Goal: Information Seeking & Learning: Learn about a topic

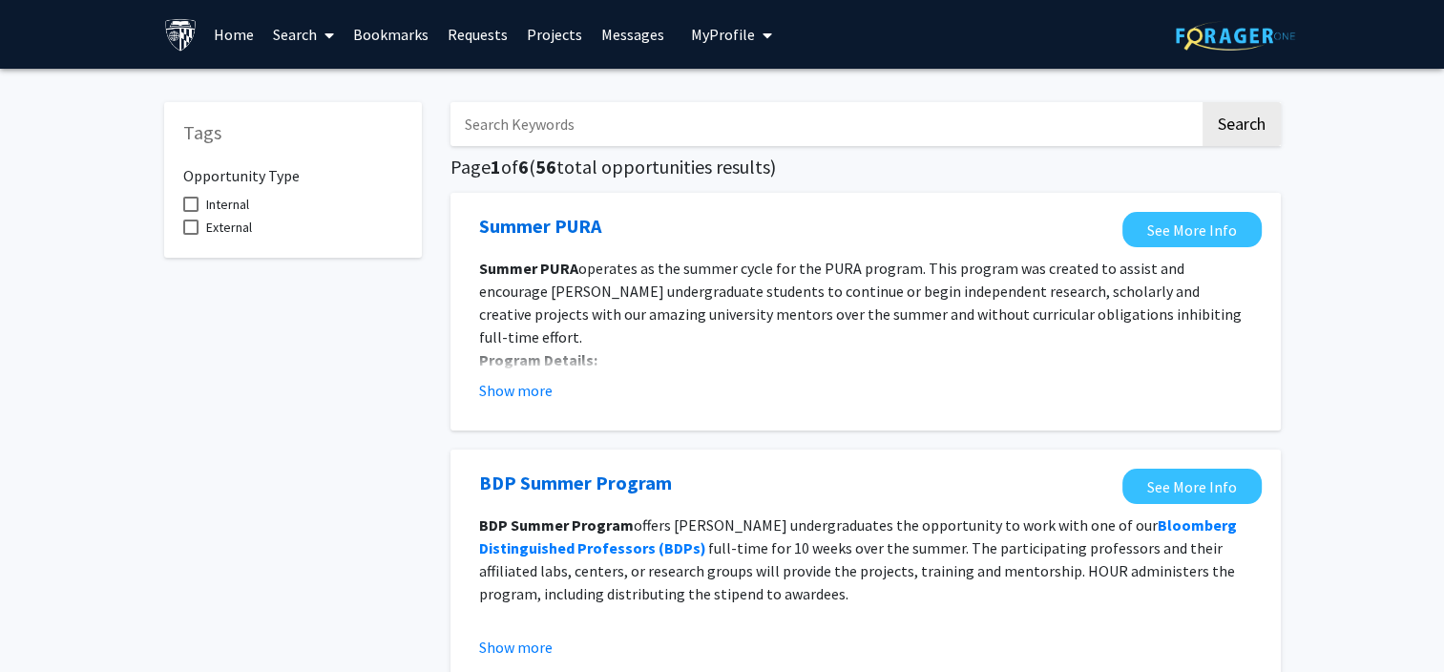
click at [553, 41] on link "Projects" at bounding box center [554, 34] width 74 height 67
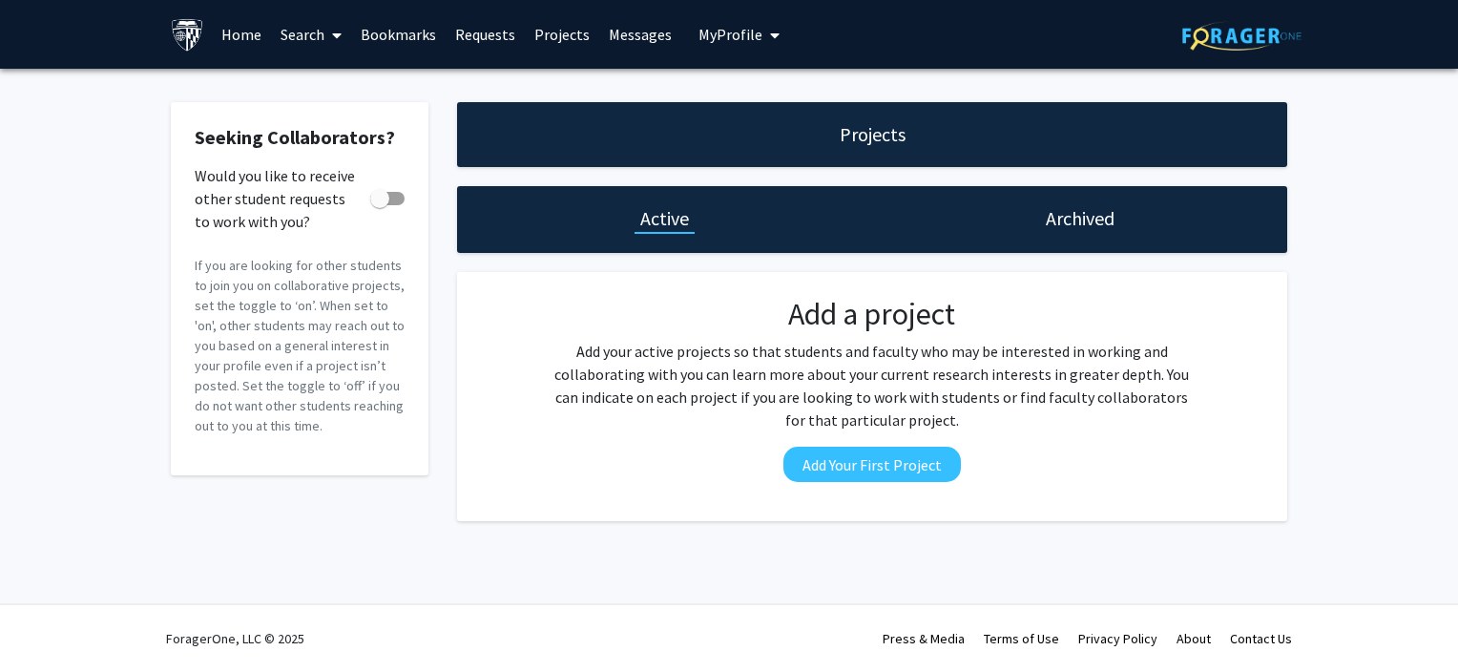
click at [317, 33] on link "Search" at bounding box center [311, 34] width 80 height 67
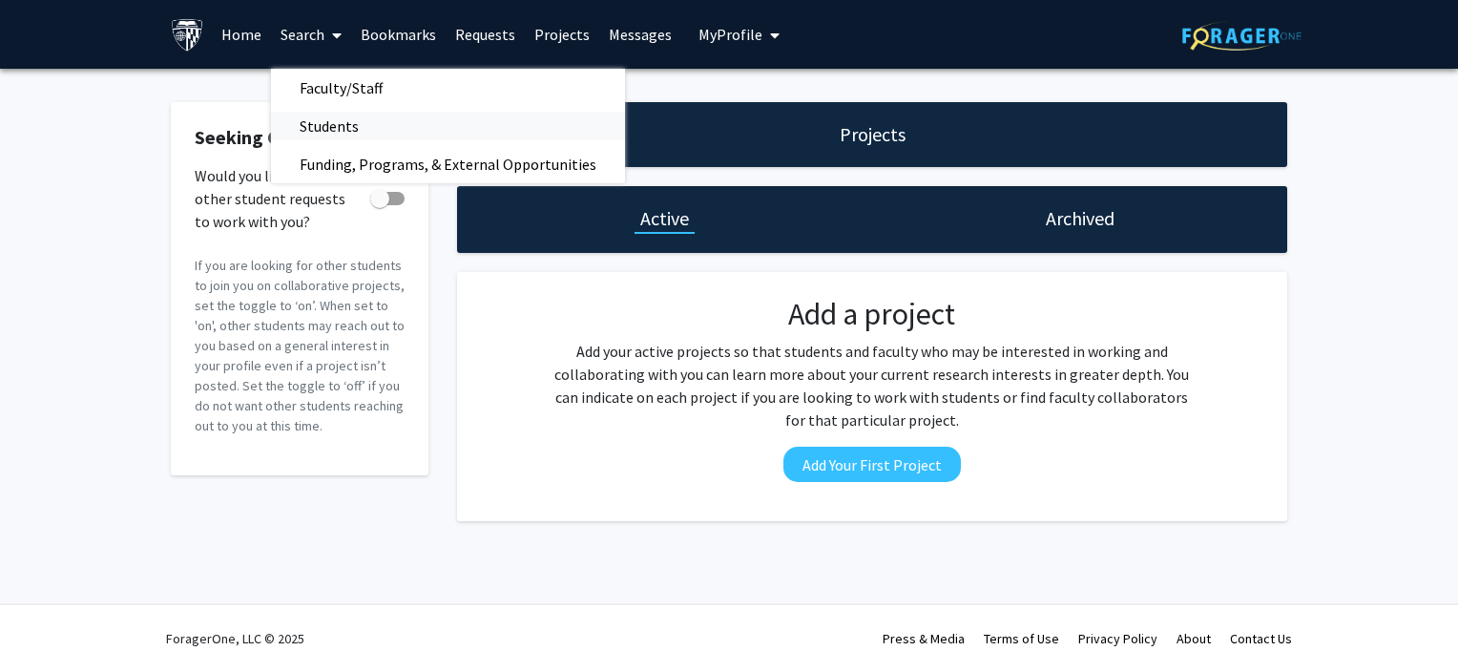
click at [331, 120] on span "Students" at bounding box center [329, 126] width 116 height 38
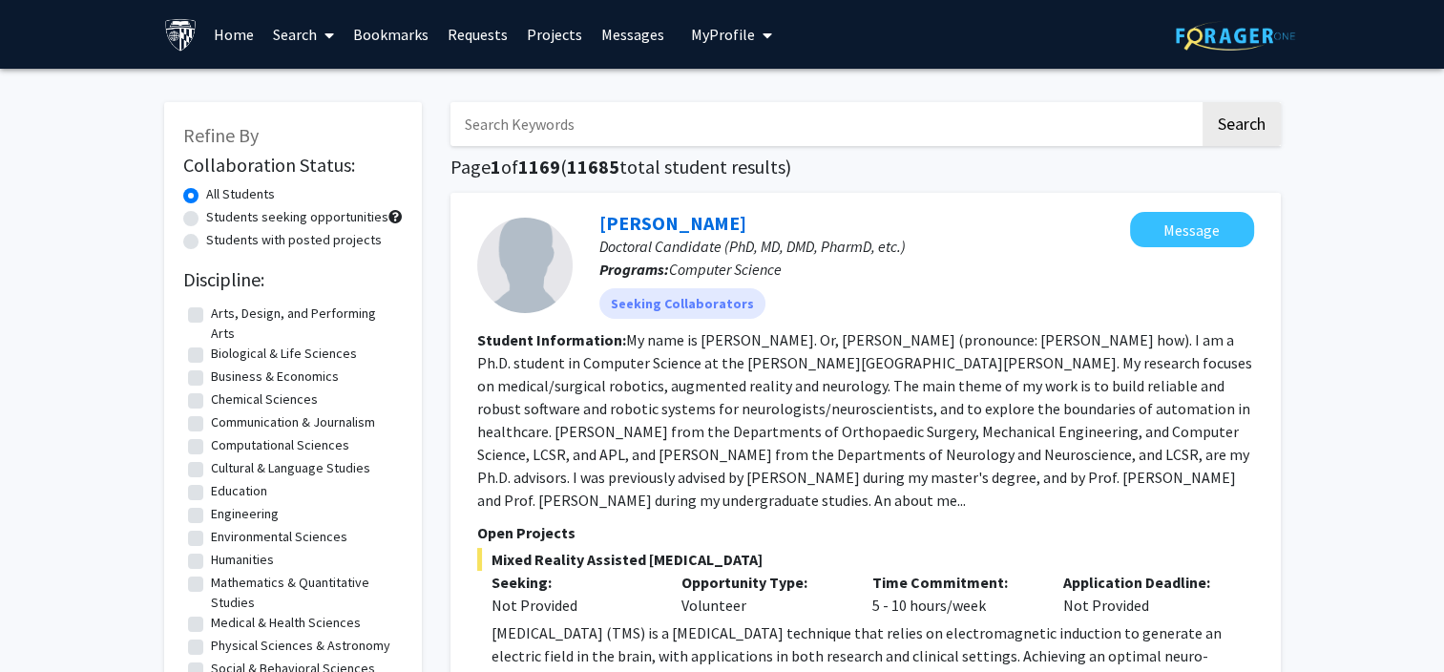
click at [211, 544] on label "Environmental Sciences" at bounding box center [279, 537] width 136 height 20
click at [211, 539] on input "Environmental Sciences" at bounding box center [217, 533] width 12 height 12
checkbox input "true"
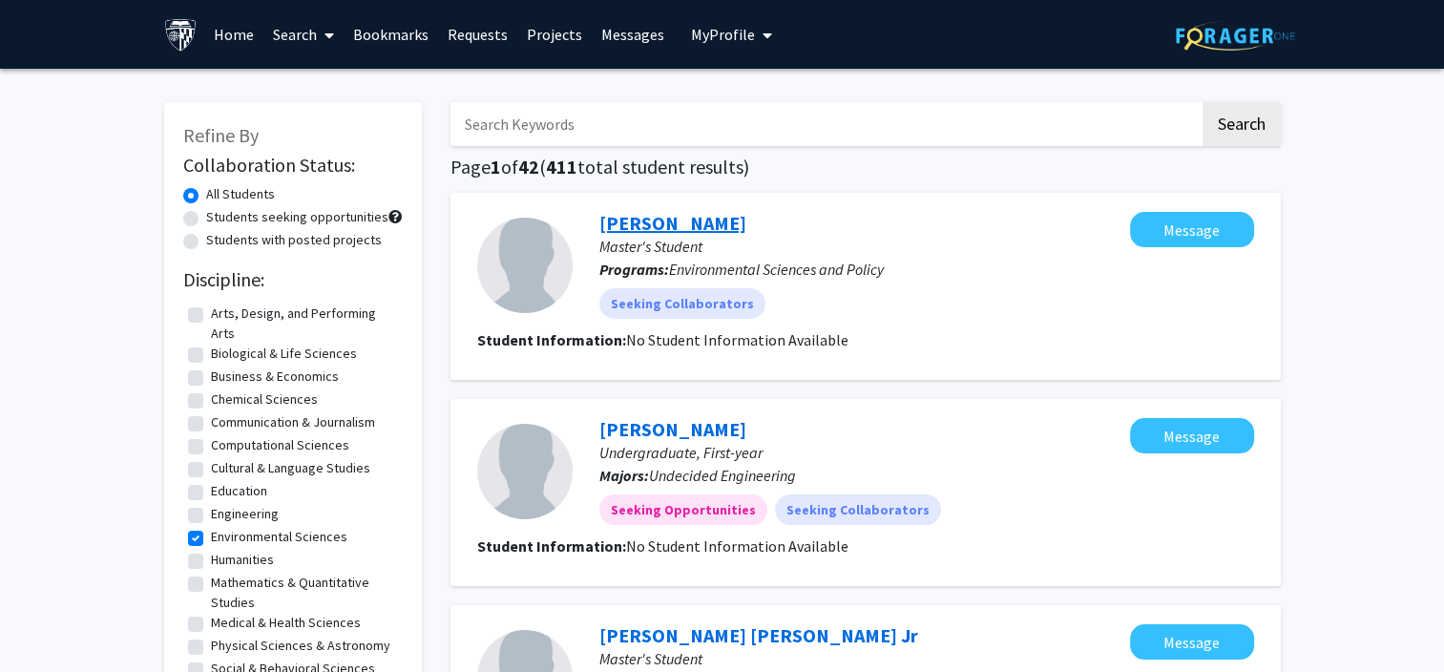
click at [673, 222] on link "[PERSON_NAME]" at bounding box center [672, 223] width 147 height 24
click at [206, 240] on label "Students with posted projects" at bounding box center [294, 240] width 176 height 20
click at [206, 240] on input "Students with posted projects" at bounding box center [212, 236] width 12 height 12
radio input "true"
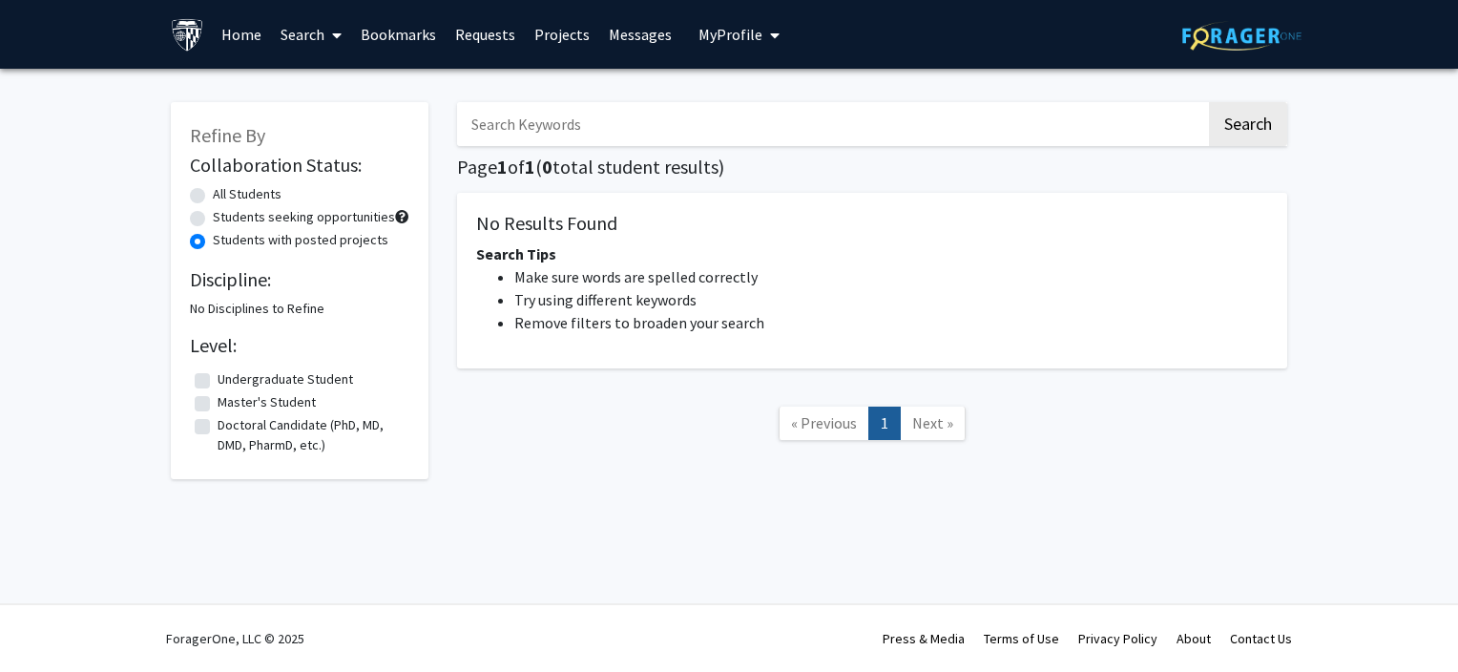
click at [218, 401] on label "Master's Student" at bounding box center [267, 402] width 98 height 20
click at [218, 401] on input "Master's Student" at bounding box center [224, 398] width 12 height 12
click at [206, 239] on div "Students with posted projects" at bounding box center [299, 241] width 219 height 23
click at [213, 240] on label "Students with posted projects" at bounding box center [301, 240] width 176 height 20
click at [213, 240] on input "Students with posted projects" at bounding box center [219, 236] width 12 height 12
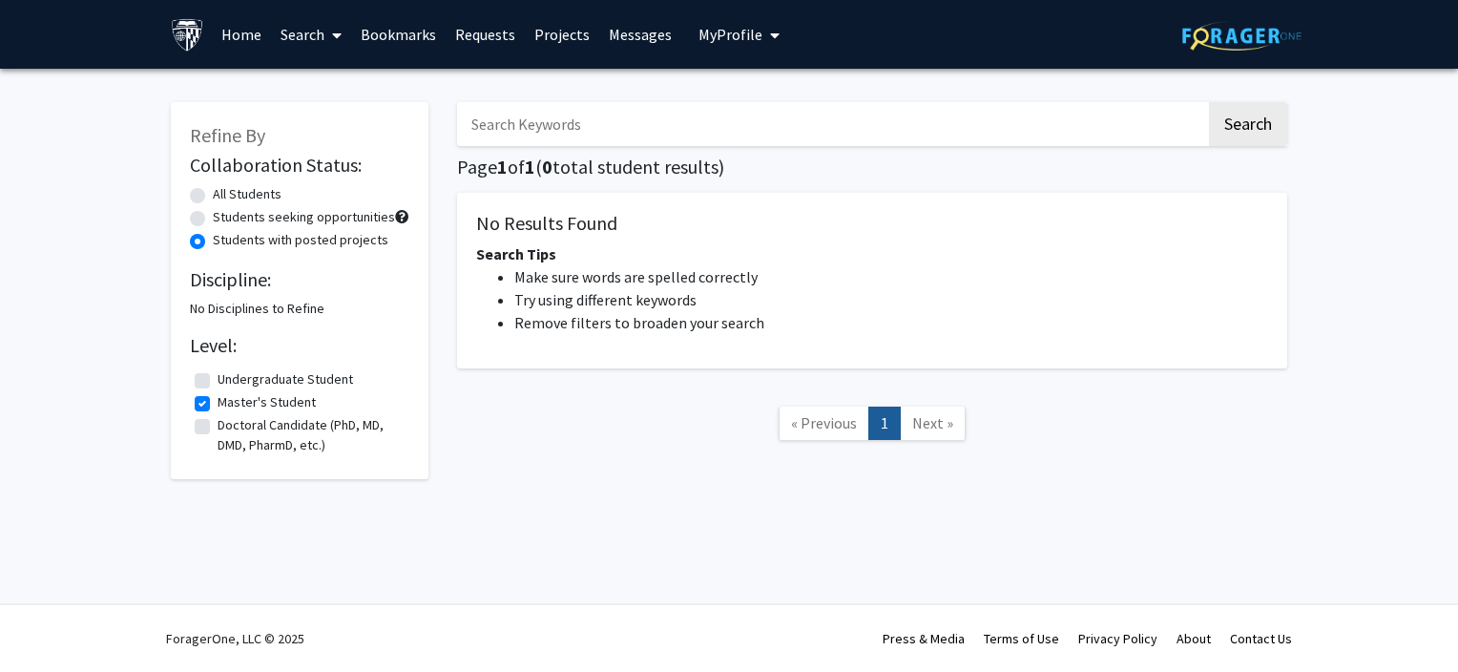
click at [218, 405] on label "Master's Student" at bounding box center [267, 402] width 98 height 20
click at [218, 405] on input "Master's Student" at bounding box center [224, 398] width 12 height 12
checkbox input "false"
click at [326, 38] on span at bounding box center [332, 35] width 17 height 67
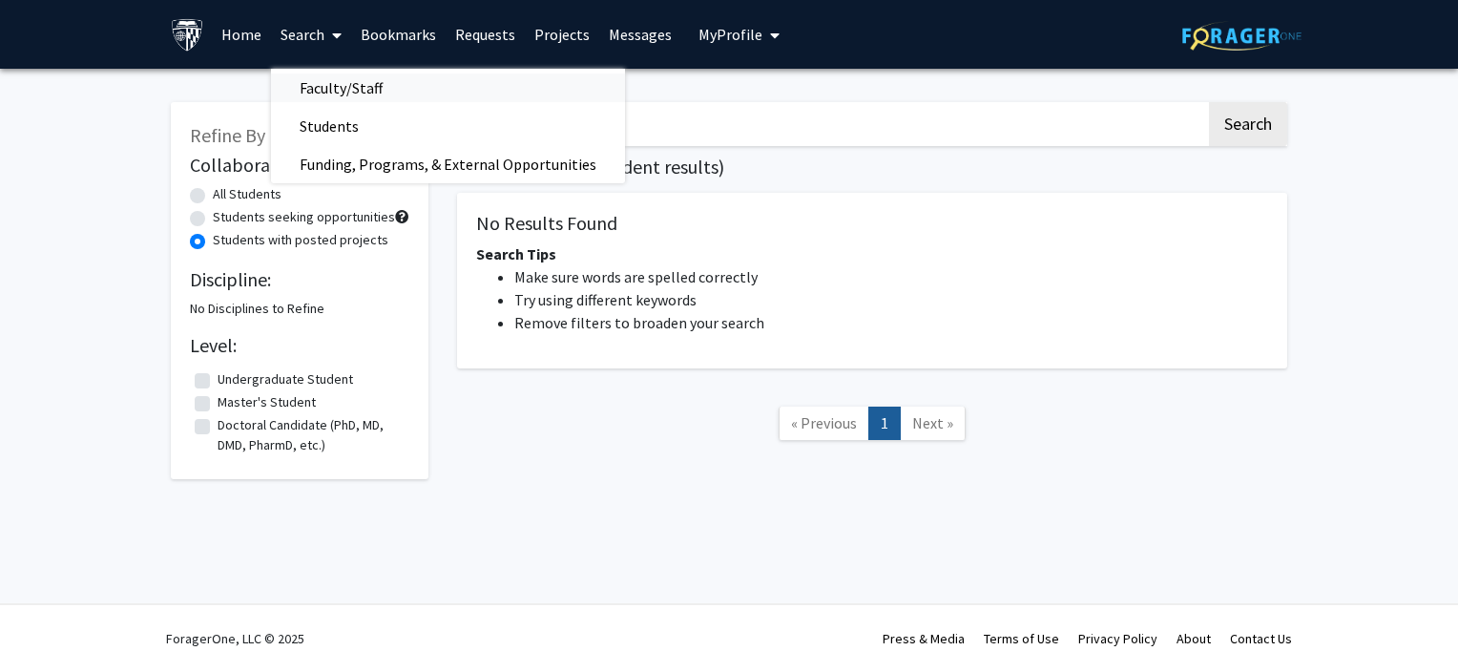
click at [323, 75] on span "Faculty/Staff" at bounding box center [341, 88] width 140 height 38
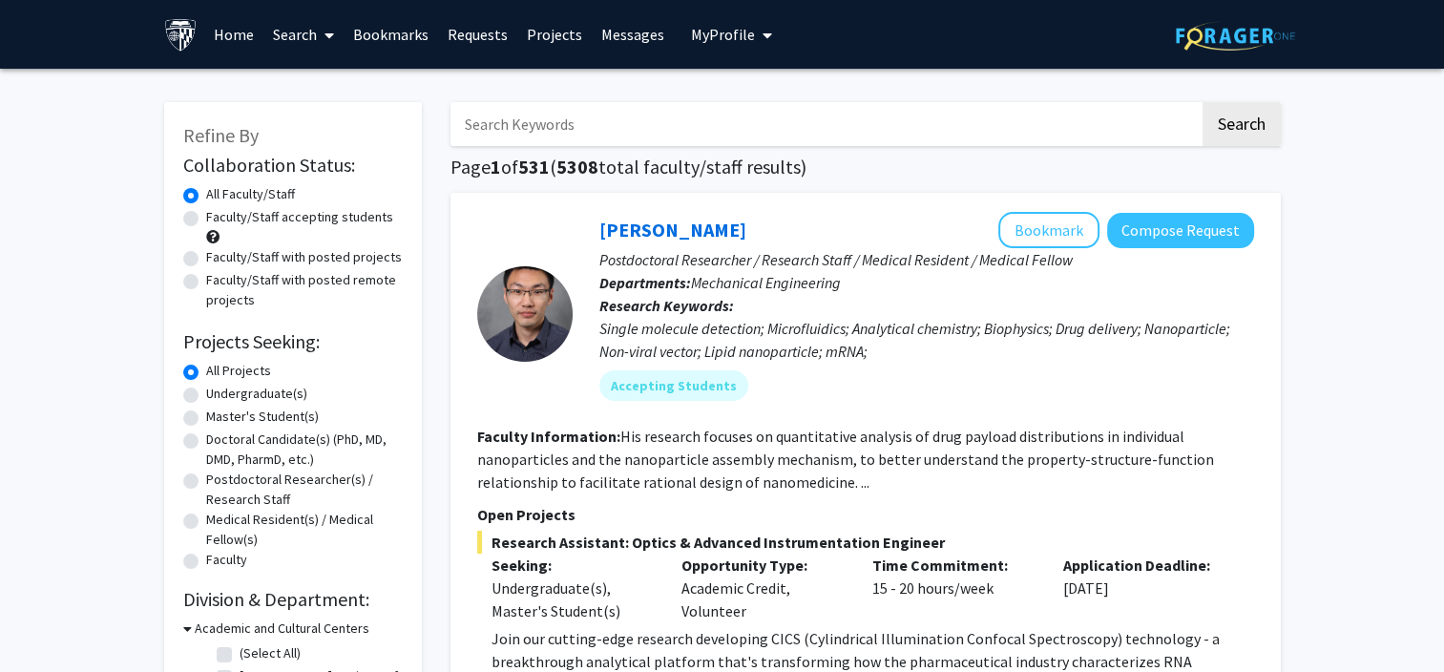
click at [206, 220] on label "Faculty/Staff accepting students" at bounding box center [299, 217] width 187 height 20
click at [206, 219] on input "Faculty/Staff accepting students" at bounding box center [212, 213] width 12 height 12
radio input "true"
click at [191, 408] on div "Master's Student(s)" at bounding box center [292, 418] width 219 height 23
click at [206, 414] on label "Master's Student(s)" at bounding box center [262, 417] width 113 height 20
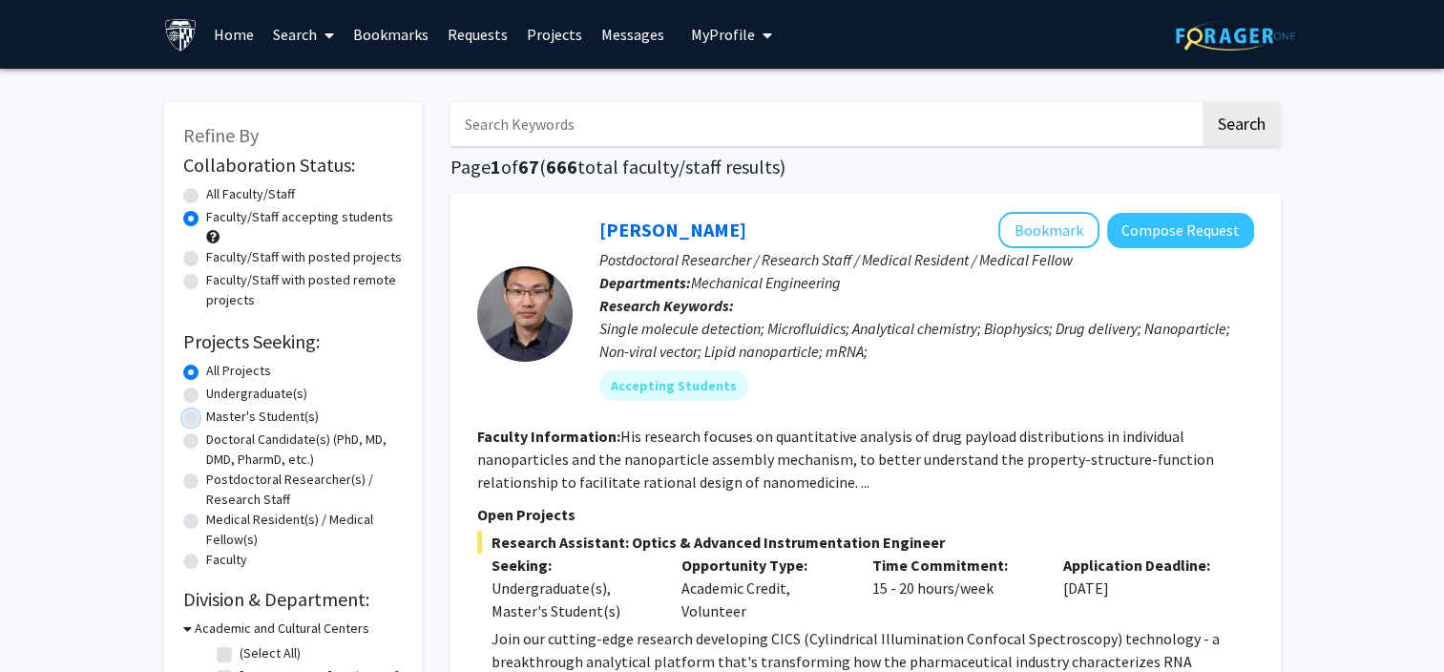
click at [206, 414] on input "Master's Student(s)" at bounding box center [212, 413] width 12 height 12
radio input "true"
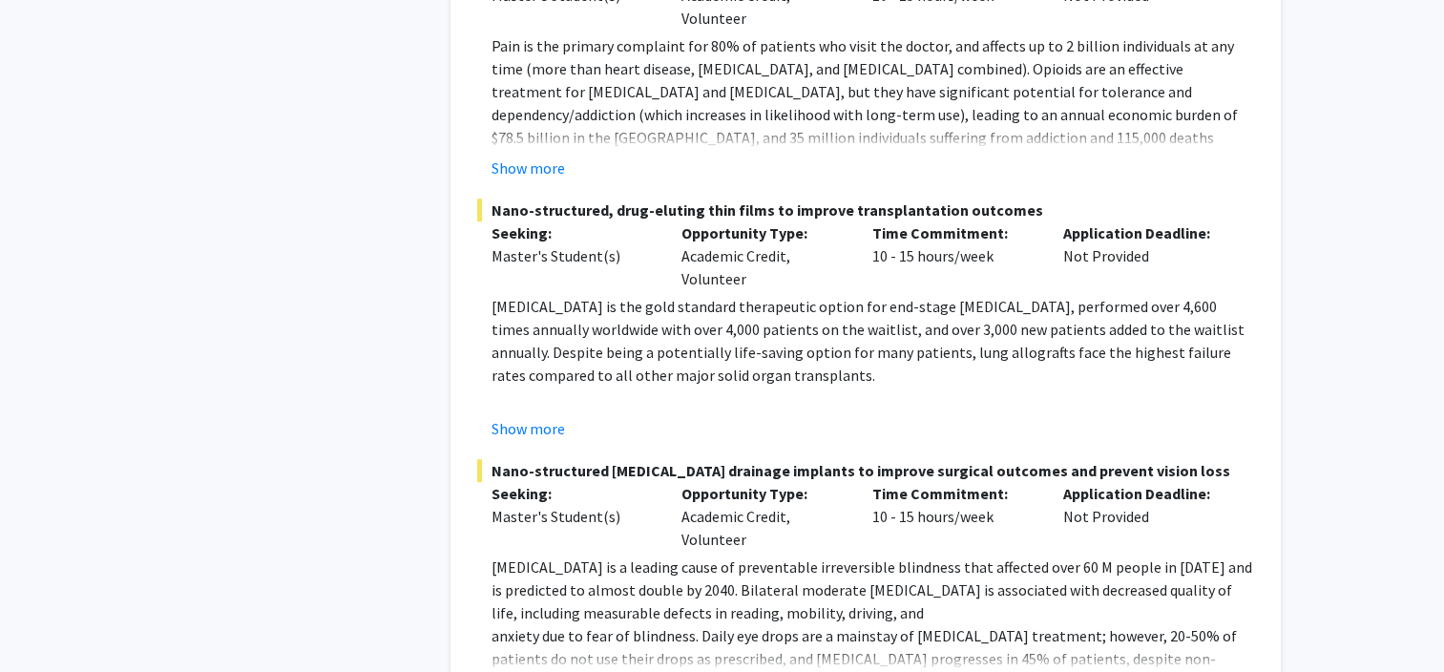
scroll to position [8730, 0]
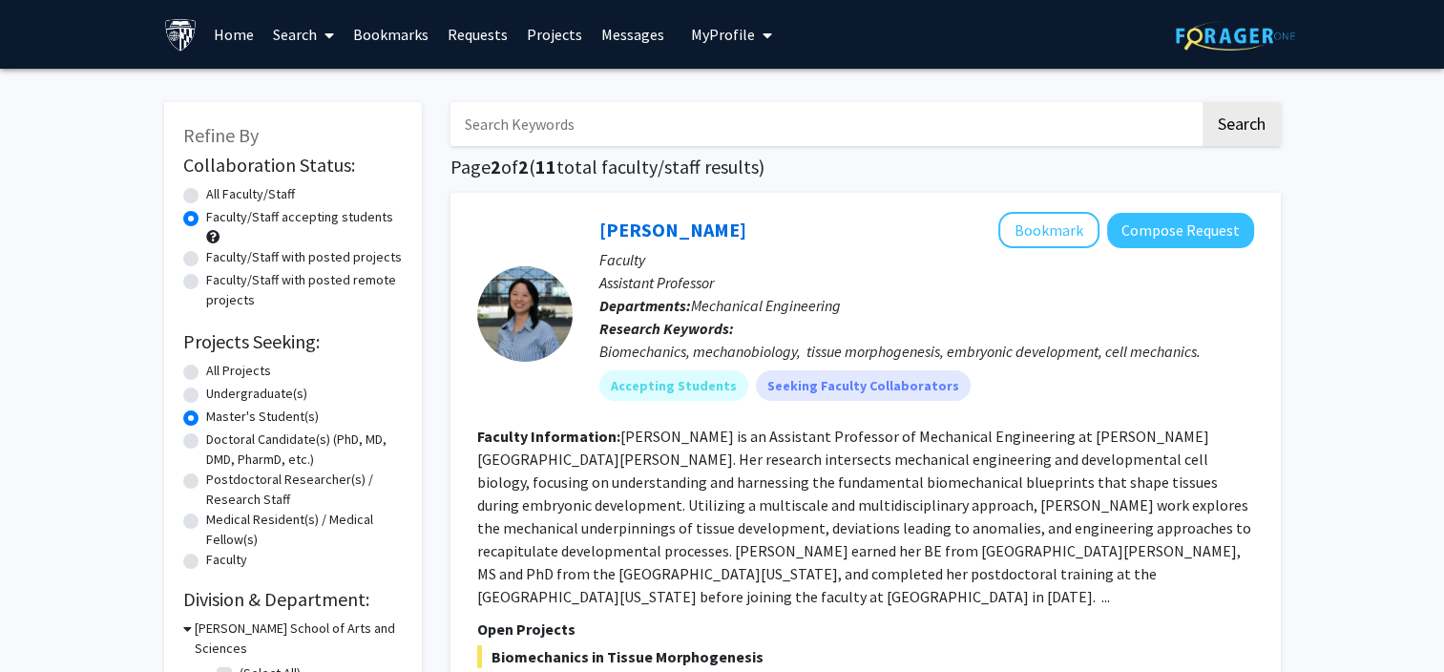
click at [206, 256] on label "Faculty/Staff with posted projects" at bounding box center [304, 257] width 196 height 20
click at [206, 256] on input "Faculty/Staff with posted projects" at bounding box center [212, 253] width 12 height 12
radio input "true"
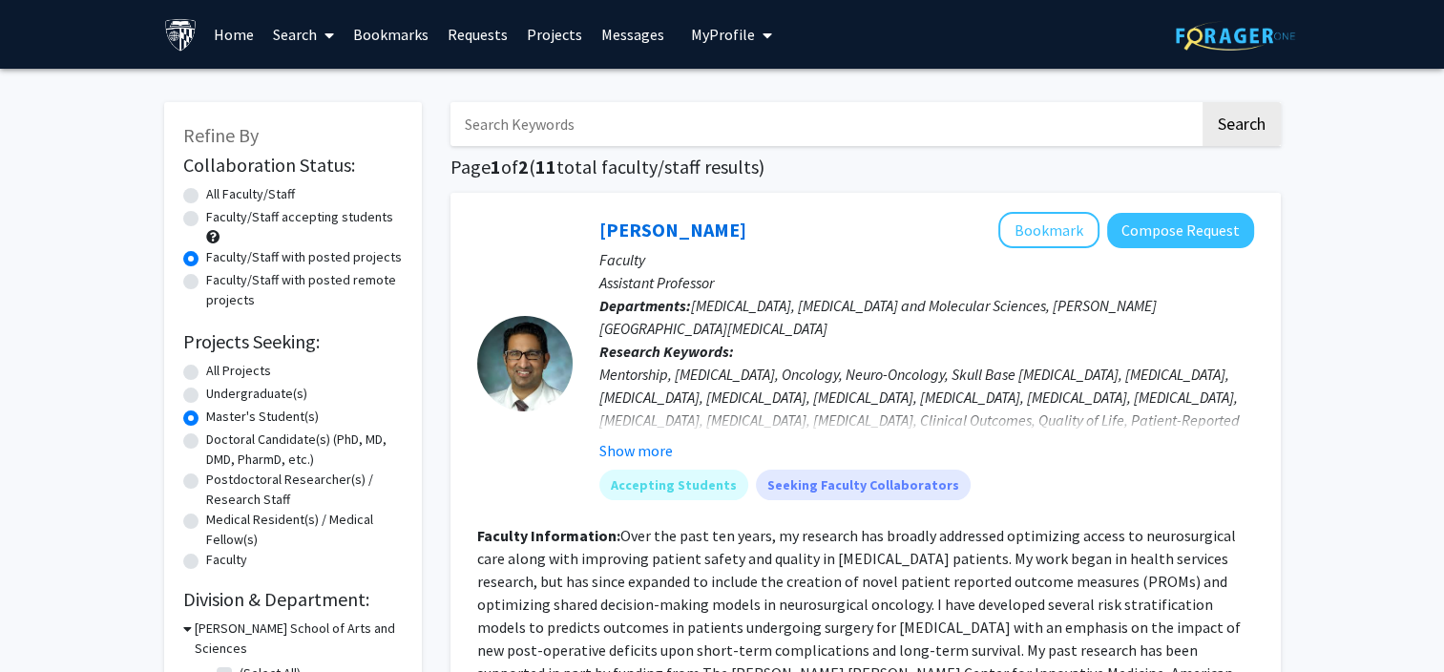
click at [206, 278] on label "Faculty/Staff with posted remote projects" at bounding box center [304, 290] width 197 height 40
click at [206, 278] on input "Faculty/Staff with posted remote projects" at bounding box center [212, 276] width 12 height 12
radio input "true"
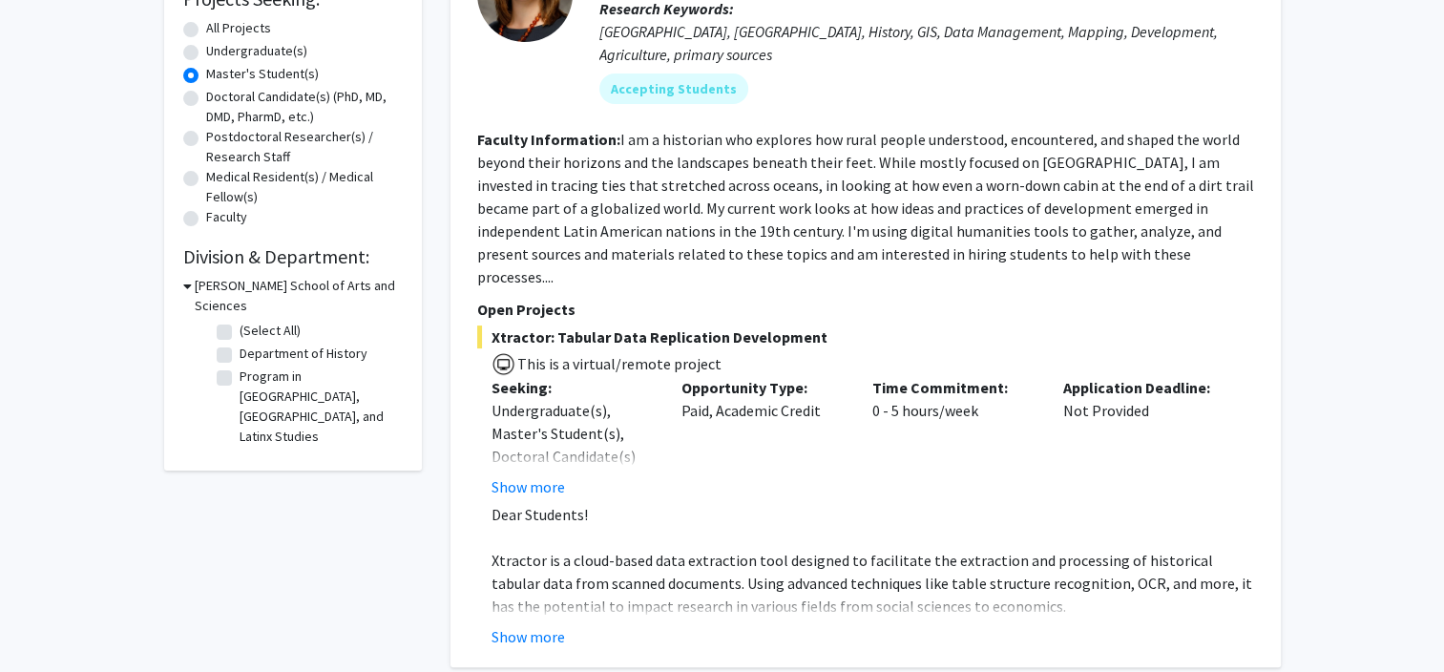
scroll to position [382, 0]
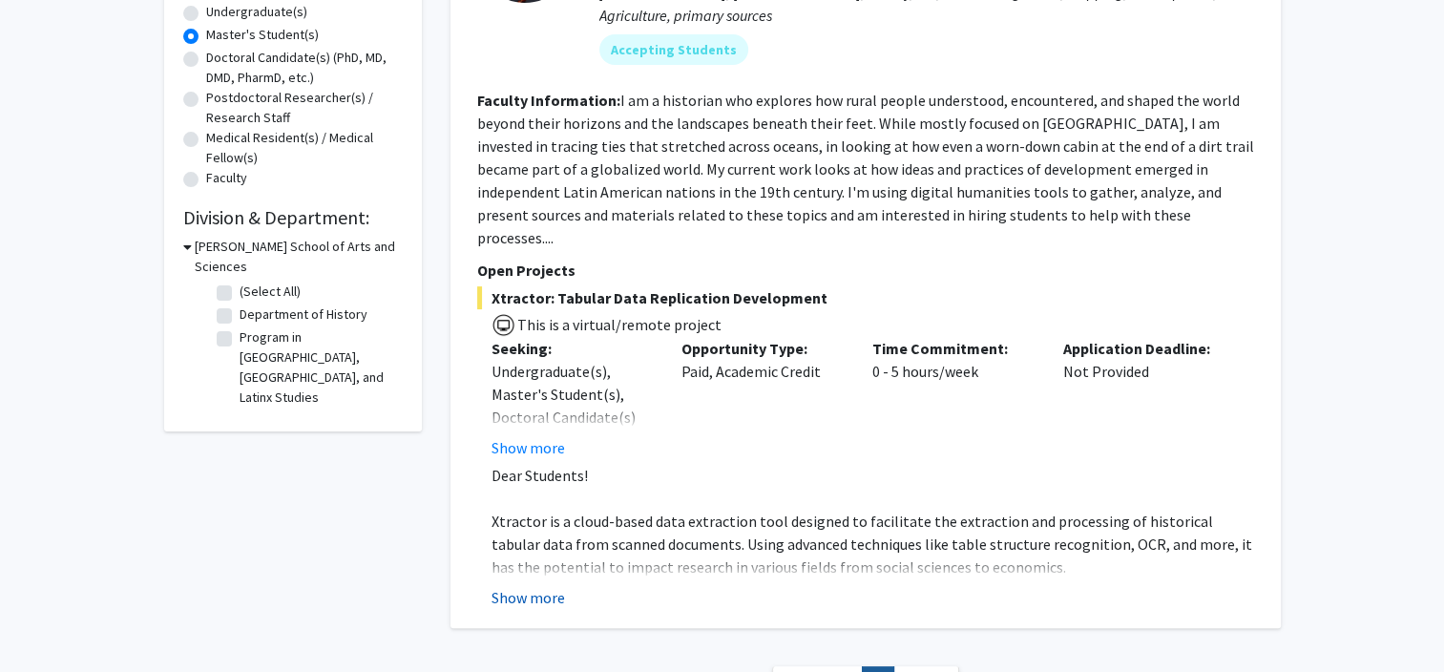
click at [512, 586] on button "Show more" at bounding box center [527, 597] width 73 height 23
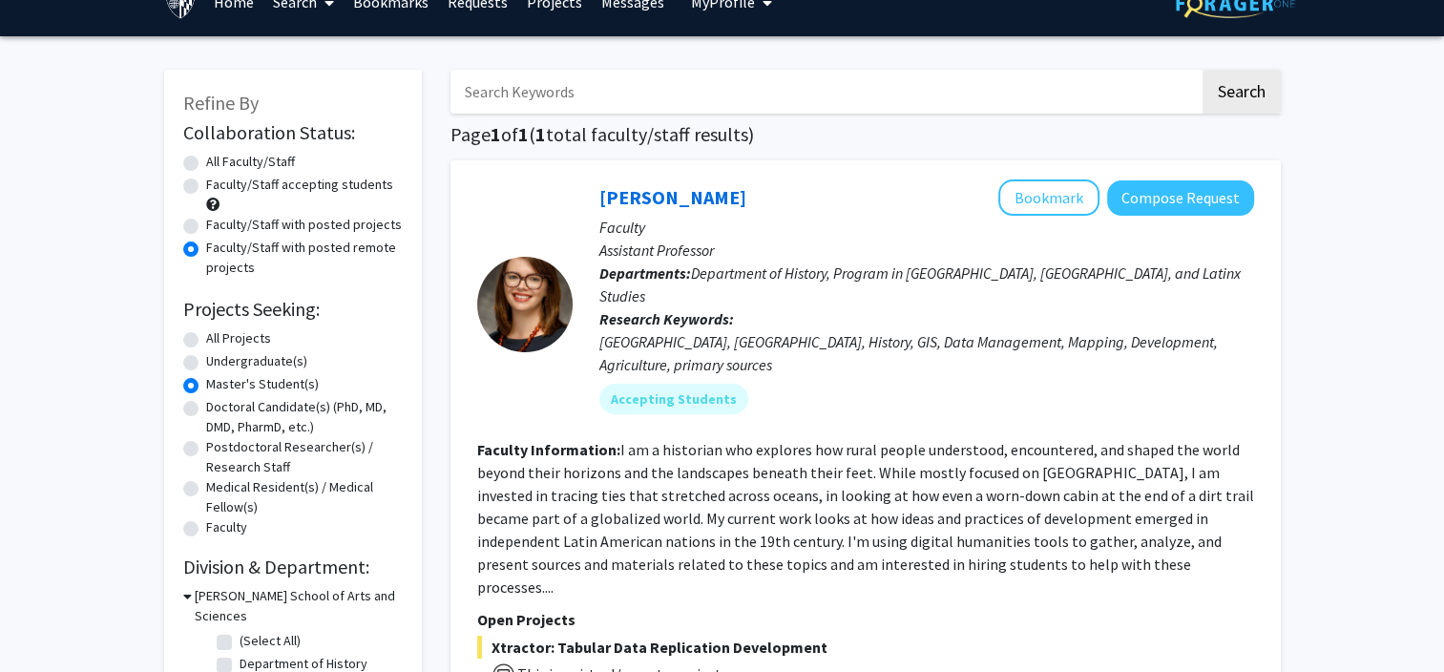
scroll to position [0, 0]
